Goal: Task Accomplishment & Management: Use online tool/utility

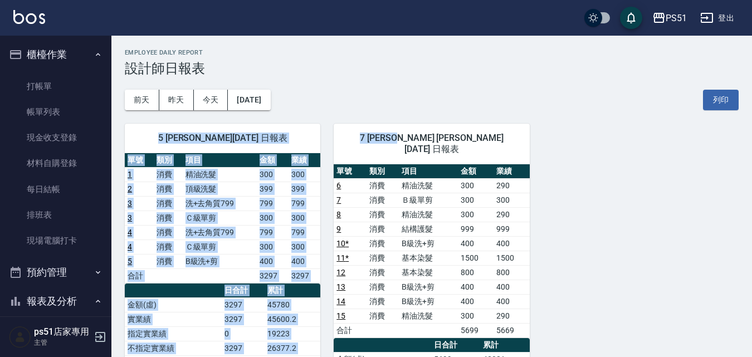
scroll to position [390, 0]
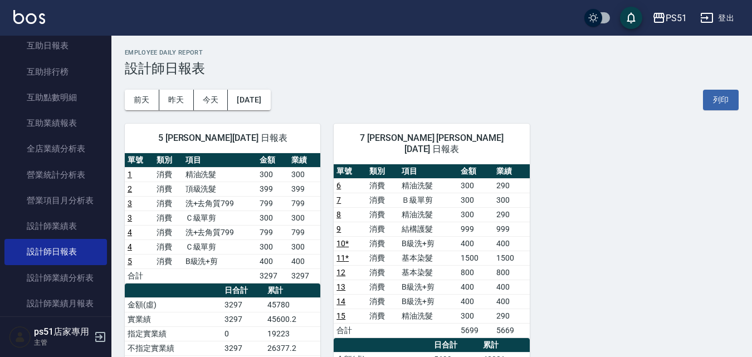
click at [373, 67] on h3 "設計師日報表" at bounding box center [432, 69] width 614 height 16
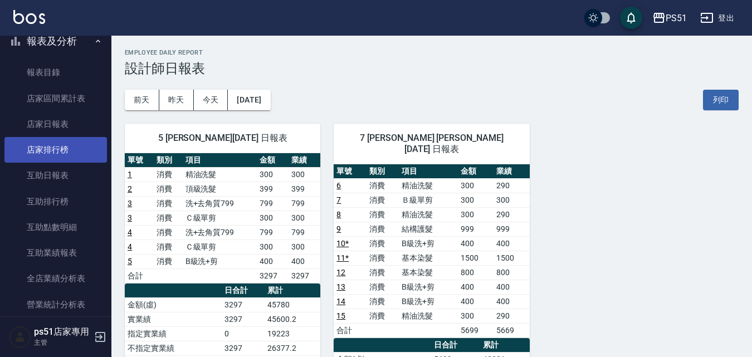
scroll to position [0, 0]
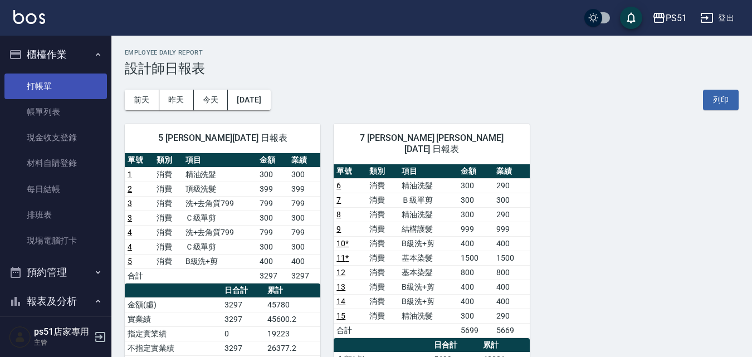
click at [74, 84] on link "打帳單" at bounding box center [55, 87] width 102 height 26
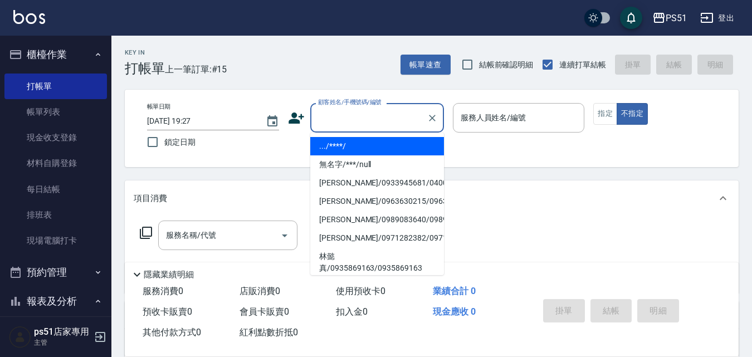
drag, startPoint x: 347, startPoint y: 125, endPoint x: 341, endPoint y: 141, distance: 16.6
click at [347, 125] on input "顧客姓名/手機號碼/編號" at bounding box center [368, 117] width 107 height 19
drag, startPoint x: 334, startPoint y: 164, endPoint x: 472, endPoint y: 136, distance: 141.0
click at [345, 160] on li "無名字/***/null" at bounding box center [377, 164] width 134 height 18
type input "無名字/***/null"
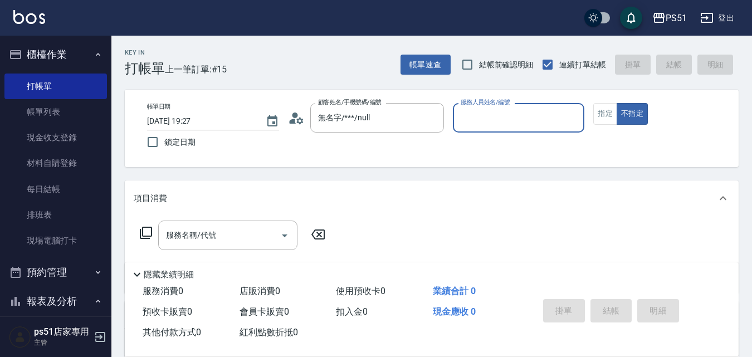
click at [492, 125] on input "服務人員姓名/編號" at bounding box center [519, 117] width 122 height 19
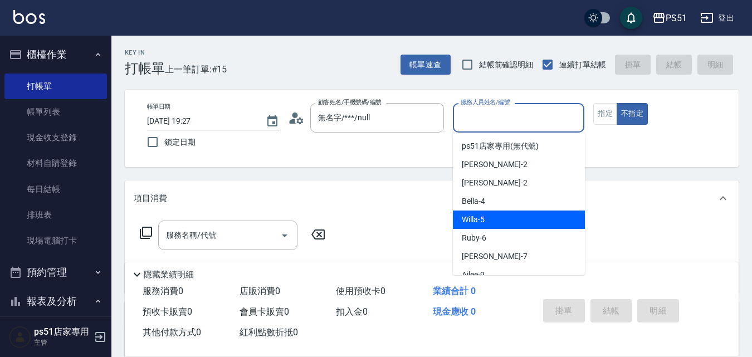
click at [491, 219] on div "Willa -5" at bounding box center [519, 219] width 132 height 18
type input "Willa-5"
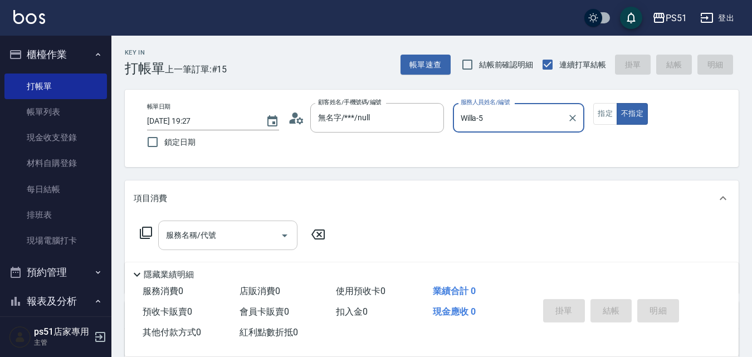
click at [193, 233] on div "服務名稱/代號 服務名稱/代號" at bounding box center [227, 236] width 139 height 30
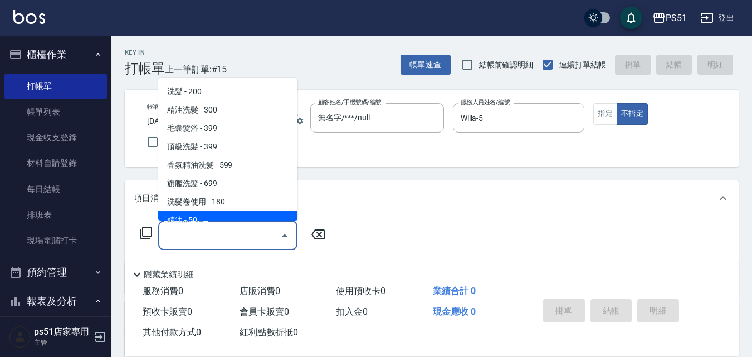
click at [151, 232] on icon at bounding box center [146, 233] width 12 height 12
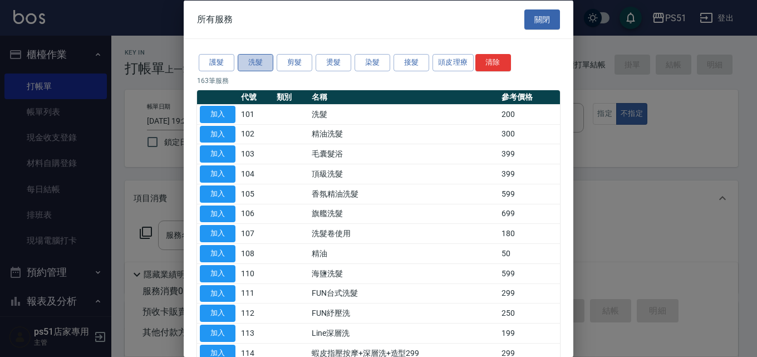
click at [266, 61] on button "洗髮" at bounding box center [256, 62] width 36 height 17
click at [226, 311] on button "加入" at bounding box center [218, 313] width 36 height 17
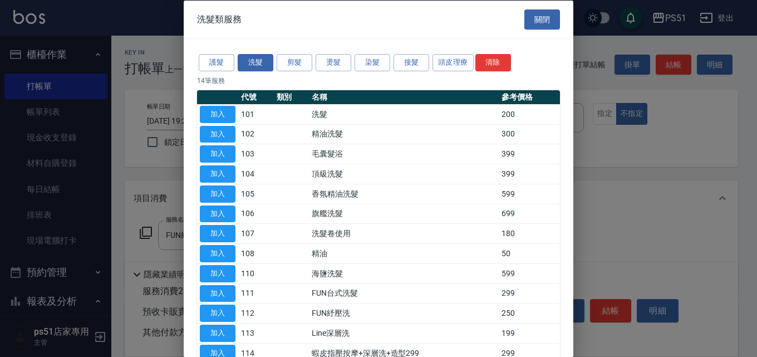
type input "FUN紓壓洗(112)"
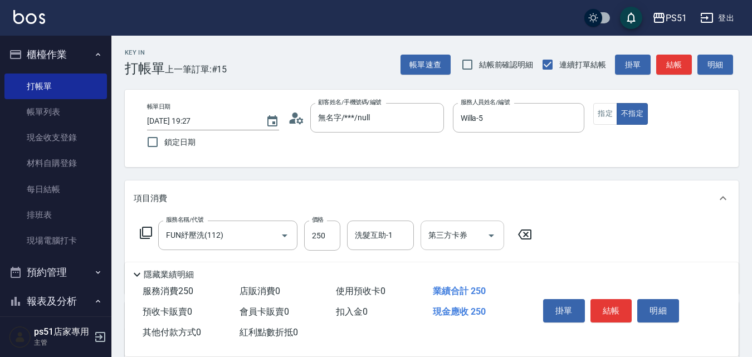
click at [473, 242] on input "第三方卡券" at bounding box center [453, 235] width 57 height 19
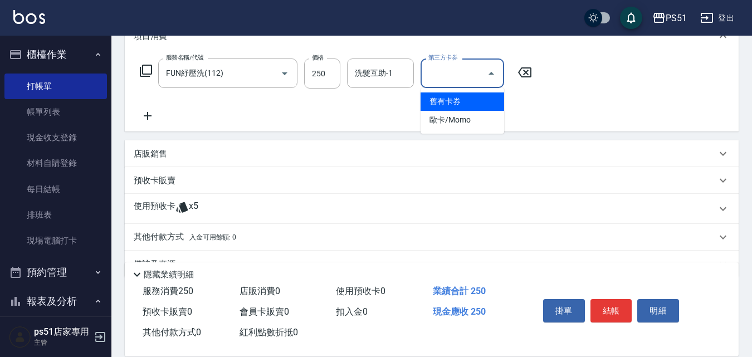
scroll to position [189, 0]
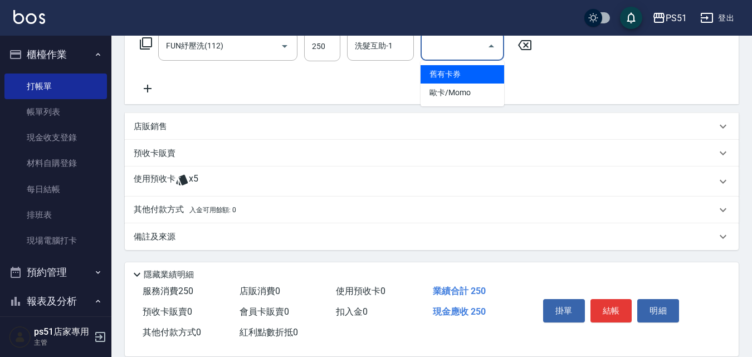
click at [213, 232] on div "備註及來源" at bounding box center [425, 237] width 582 height 12
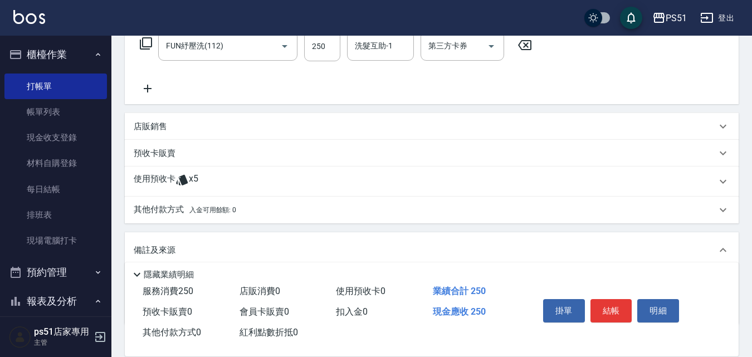
click at [221, 210] on span "入金可用餘額: 0" at bounding box center [212, 210] width 47 height 8
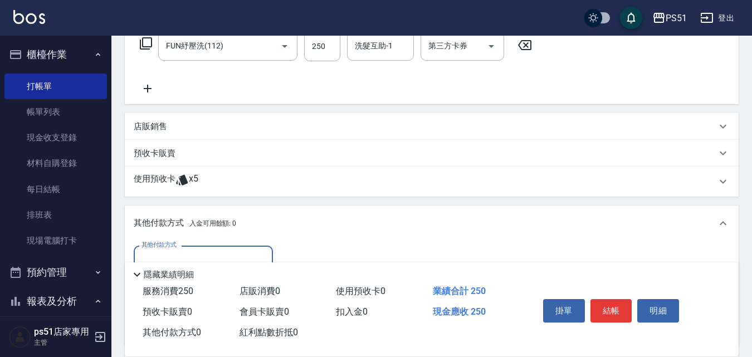
scroll to position [0, 0]
click at [204, 241] on div "其他付款方式 入金可用餘額: 0" at bounding box center [432, 223] width 614 height 36
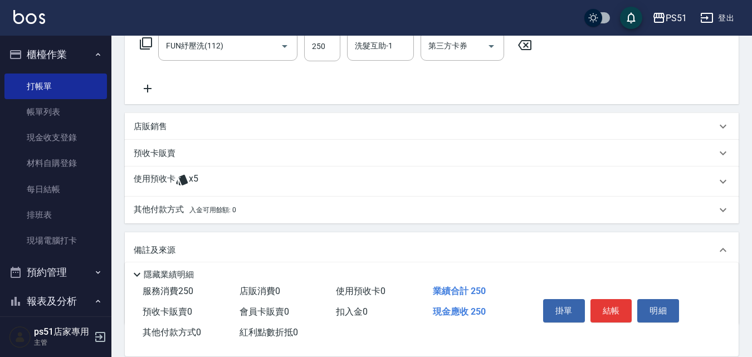
click at [206, 205] on p "其他付款方式 入金可用餘額: 0" at bounding box center [185, 210] width 102 height 12
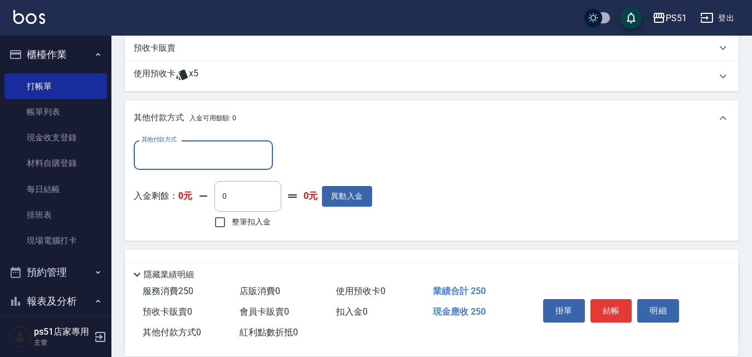
scroll to position [319, 0]
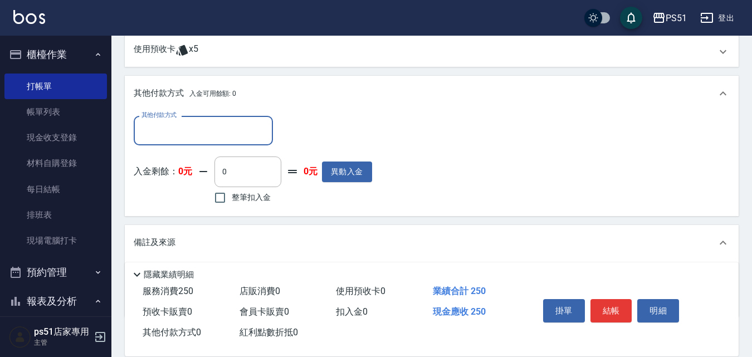
click at [216, 128] on input "其他付款方式" at bounding box center [203, 130] width 129 height 19
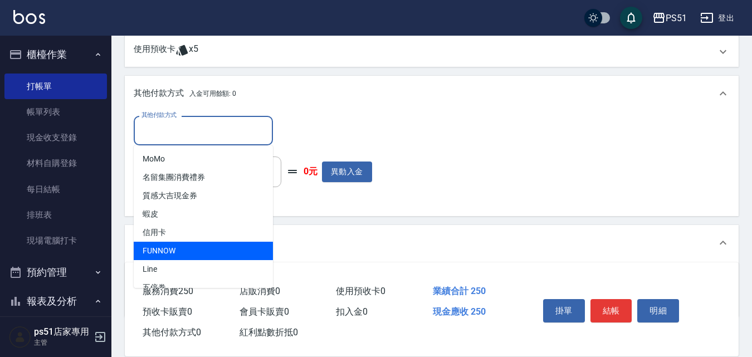
click at [178, 252] on span "FUNNOW" at bounding box center [203, 251] width 139 height 18
type input "FUNNOW"
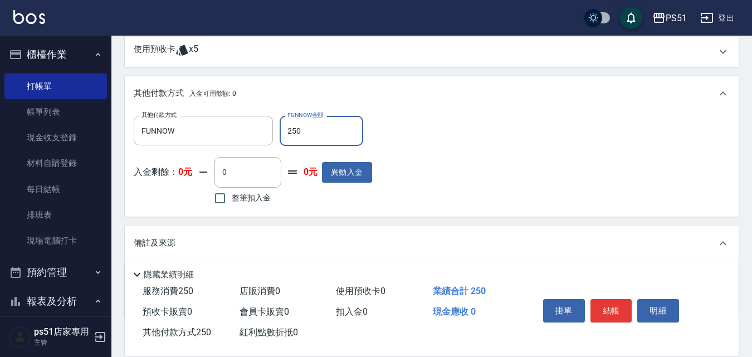
type input "250"
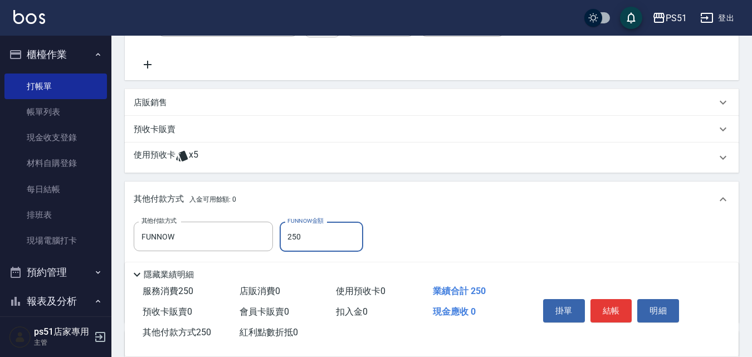
scroll to position [189, 0]
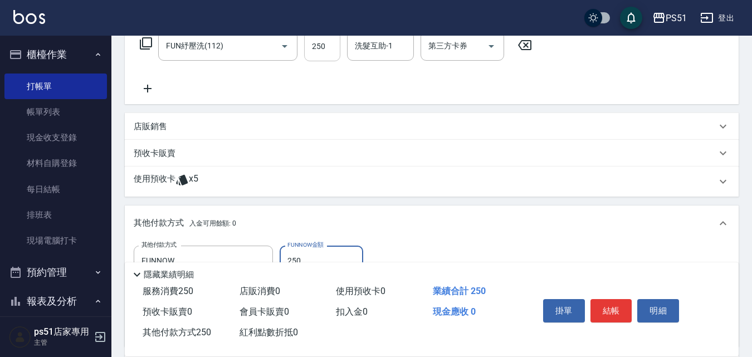
click at [326, 54] on input "250" at bounding box center [322, 46] width 36 height 30
type input "3"
type input "0"
type input "250"
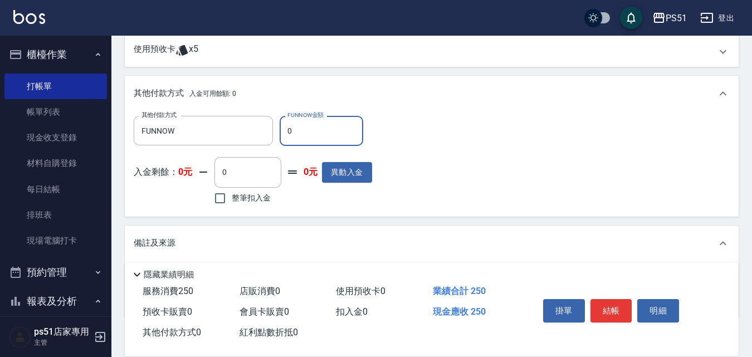
drag, startPoint x: 302, startPoint y: 135, endPoint x: 280, endPoint y: 135, distance: 22.8
click at [280, 135] on input "0" at bounding box center [322, 131] width 84 height 30
type input "250"
click at [616, 307] on button "結帳" at bounding box center [611, 310] width 42 height 23
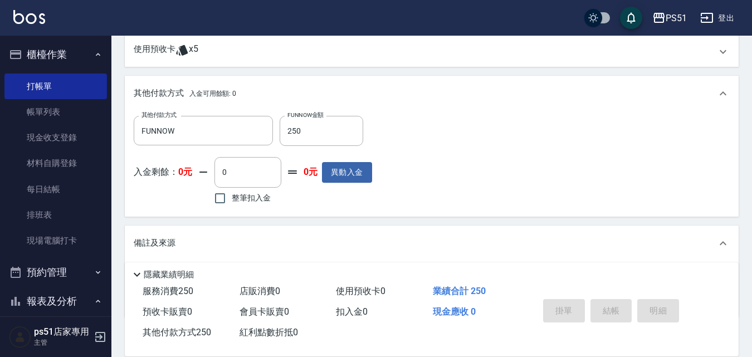
type input "[DATE] 19:28"
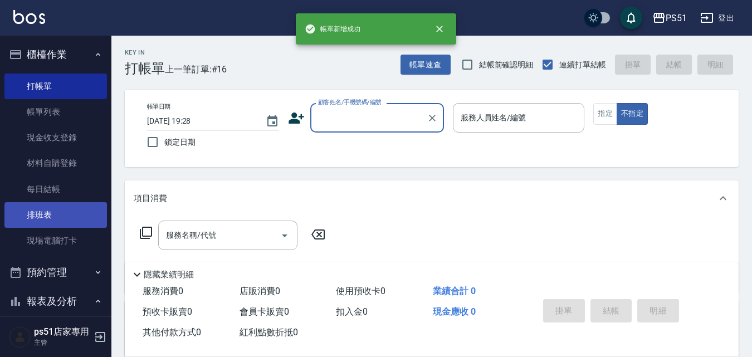
scroll to position [130, 0]
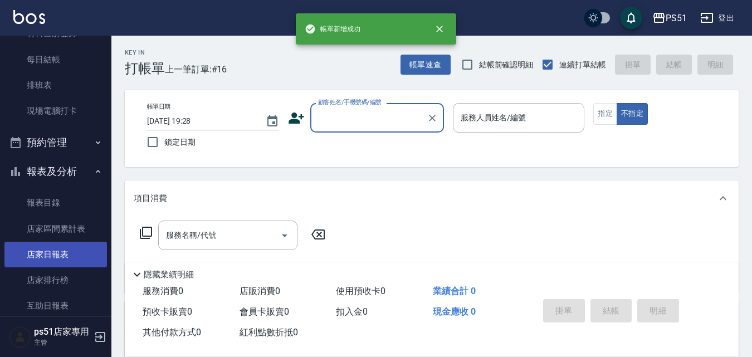
click at [53, 257] on link "店家日報表" at bounding box center [55, 255] width 102 height 26
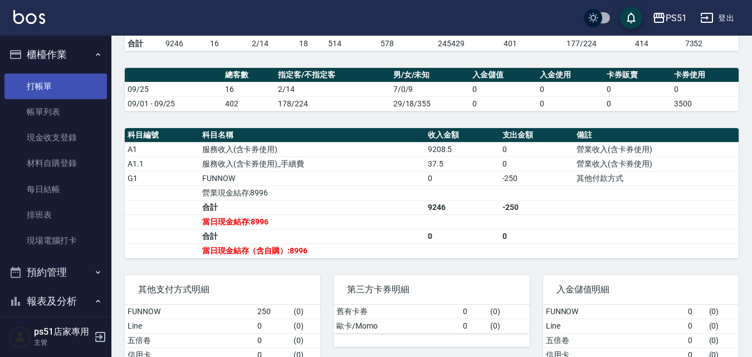
click at [56, 93] on link "打帳單" at bounding box center [55, 87] width 102 height 26
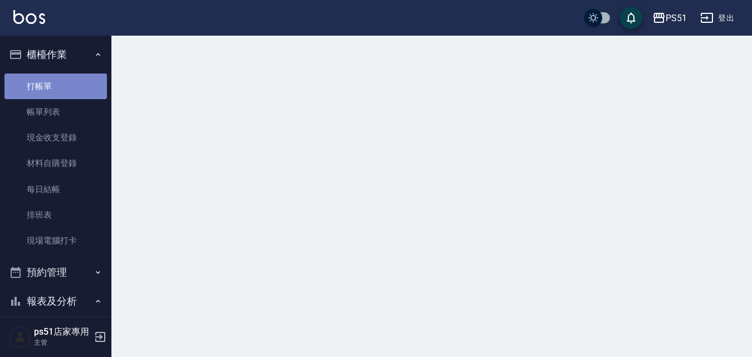
click at [56, 93] on link "打帳單" at bounding box center [55, 87] width 102 height 26
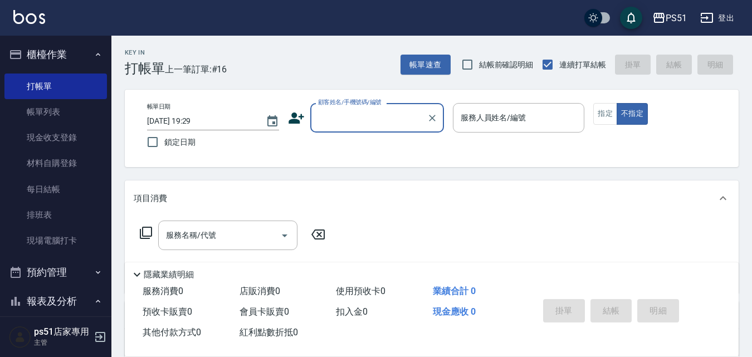
click at [342, 116] on input "顧客姓名/手機號碼/編號" at bounding box center [368, 117] width 107 height 19
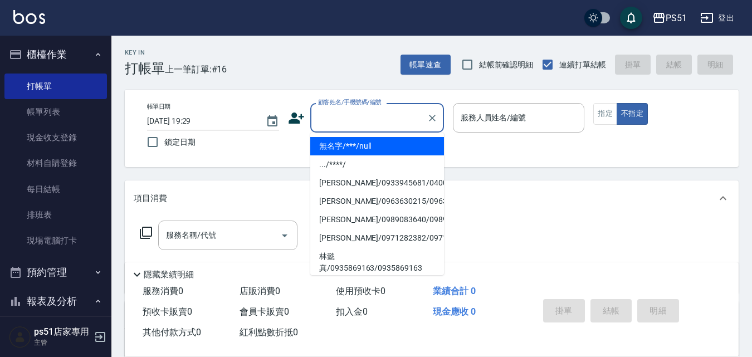
click at [360, 147] on li "無名字/***/null" at bounding box center [377, 146] width 134 height 18
type input "無名字/***/null"
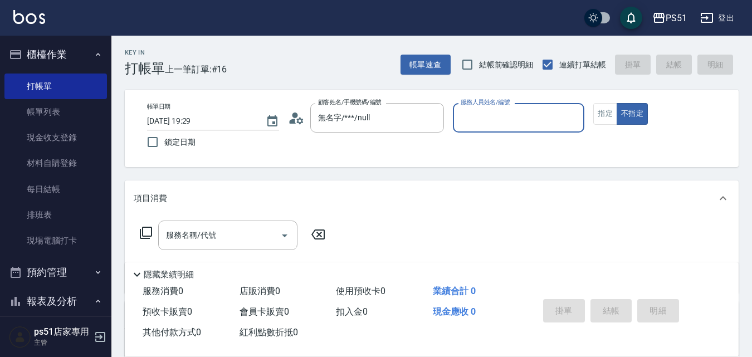
click at [481, 125] on input "服務人員姓名/編號" at bounding box center [519, 117] width 122 height 19
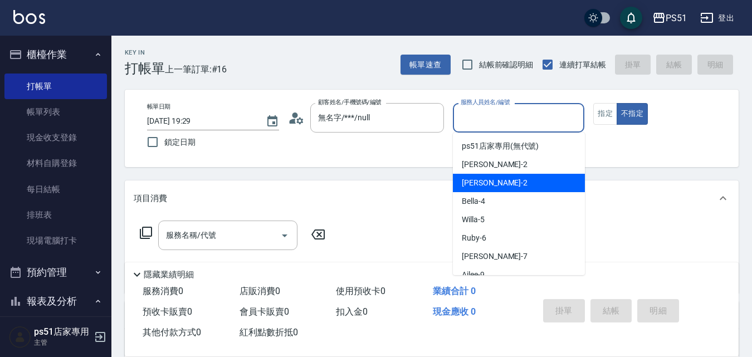
click at [478, 188] on span "[PERSON_NAME] -2" at bounding box center [495, 183] width 66 height 12
type input "[PERSON_NAME]-2"
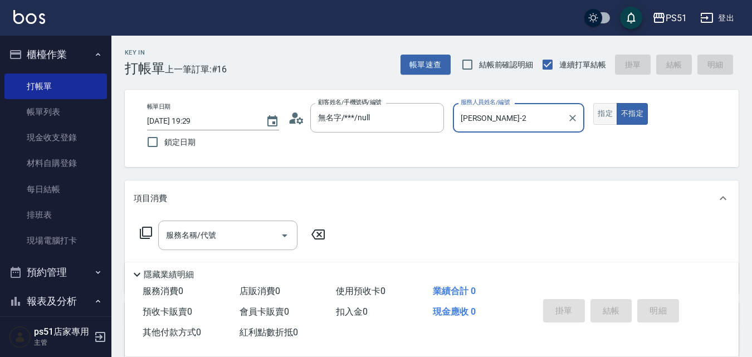
click at [598, 119] on button "指定" at bounding box center [605, 114] width 24 height 22
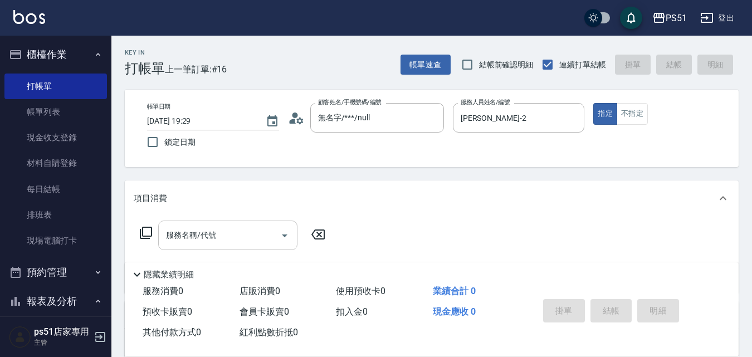
click at [205, 231] on div "服務名稱/代號 服務名稱/代號" at bounding box center [227, 236] width 139 height 30
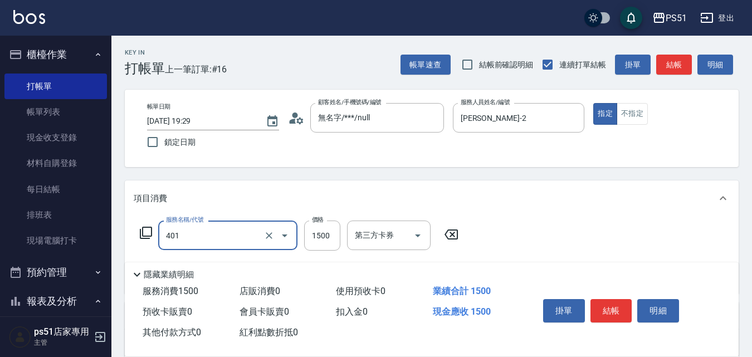
type input "基本染髮(401)"
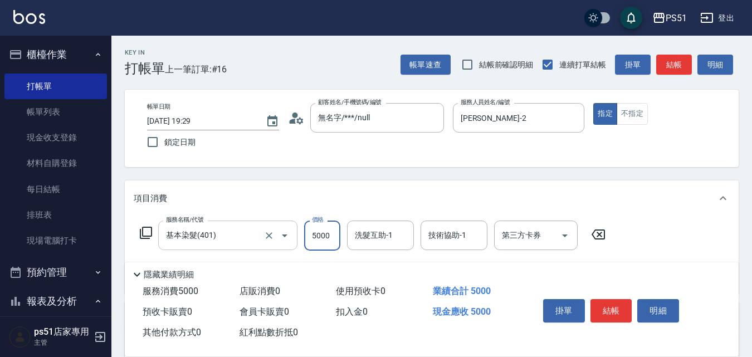
type input "5000"
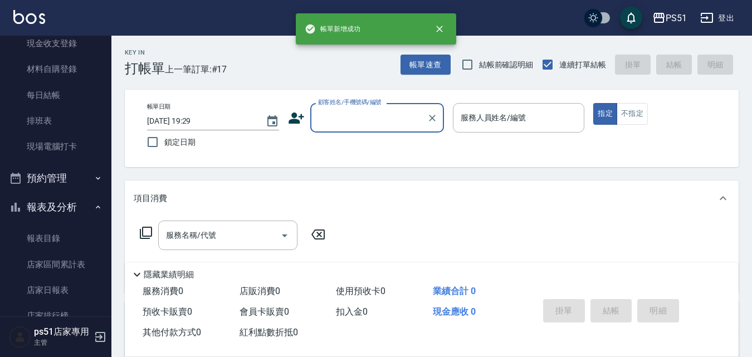
scroll to position [130, 0]
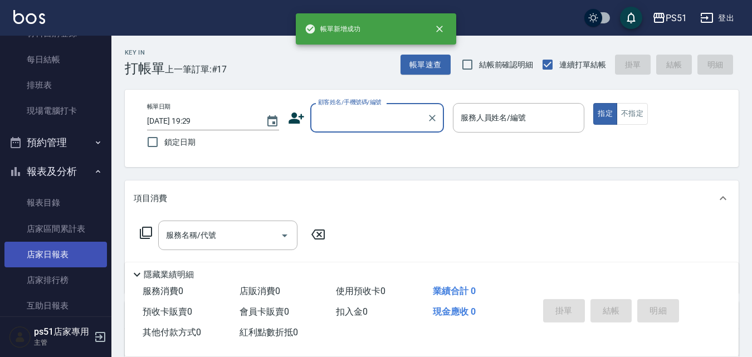
click at [37, 250] on link "店家日報表" at bounding box center [55, 255] width 102 height 26
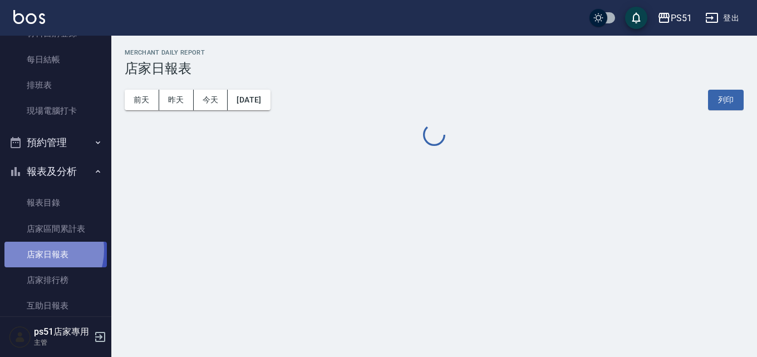
click at [37, 250] on link "店家日報表" at bounding box center [55, 255] width 102 height 26
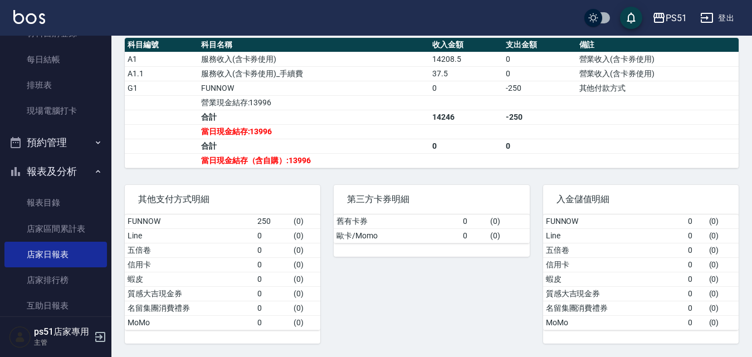
scroll to position [229, 0]
